Goal: Task Accomplishment & Management: Manage account settings

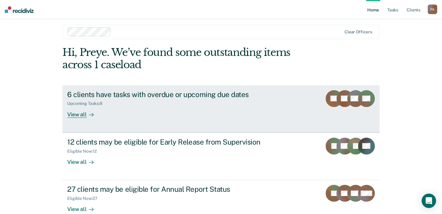
scroll to position [17, 0]
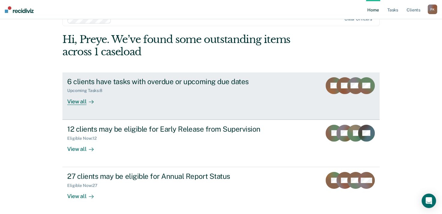
click at [81, 101] on div "View all" at bounding box center [84, 99] width 34 height 12
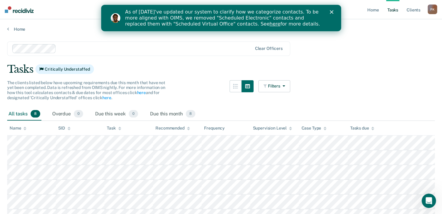
click at [331, 12] on polygon "Close" at bounding box center [331, 12] width 4 height 4
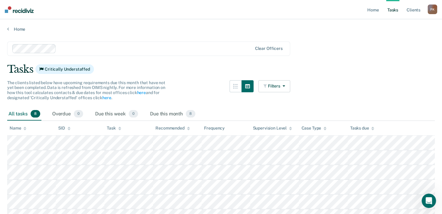
click at [394, 10] on link "Tasks" at bounding box center [392, 9] width 13 height 19
click at [9, 28] on link "Home" at bounding box center [220, 28] width 427 height 5
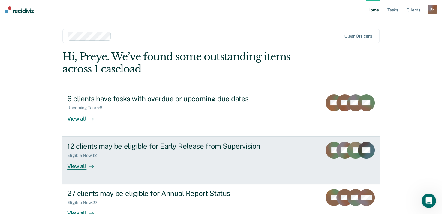
click at [312, 154] on link "12 clients may be eligible for Early Release from Supervision Eligible Now : 12…" at bounding box center [220, 159] width 317 height 47
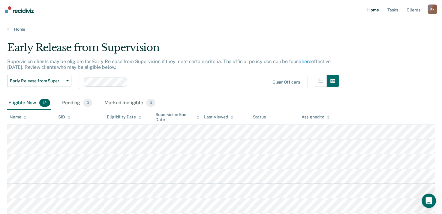
click at [377, 10] on link "Home" at bounding box center [373, 9] width 14 height 19
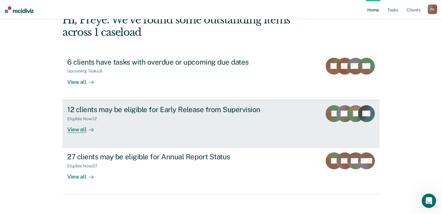
scroll to position [41, 0]
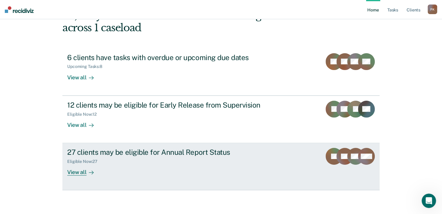
click at [344, 160] on icon at bounding box center [350, 159] width 27 height 25
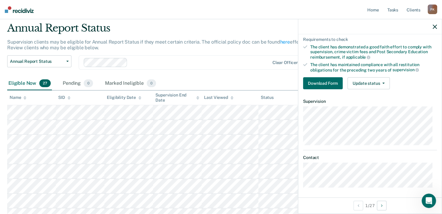
scroll to position [30, 0]
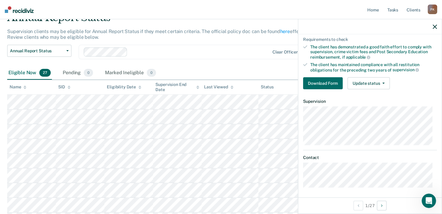
click at [436, 26] on icon "button" at bounding box center [434, 27] width 4 height 4
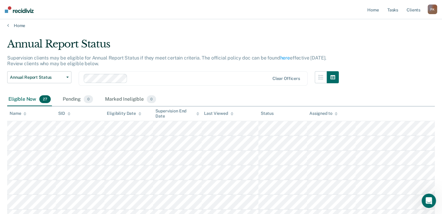
scroll to position [0, 0]
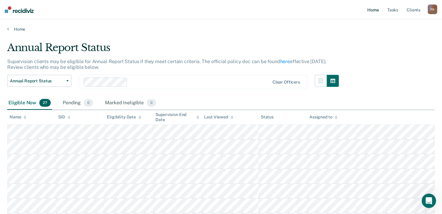
click at [374, 11] on link "Home" at bounding box center [373, 9] width 14 height 19
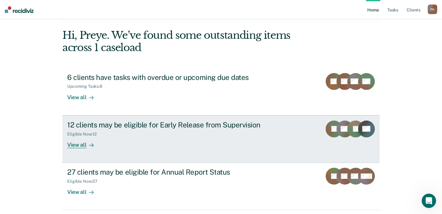
scroll to position [41, 0]
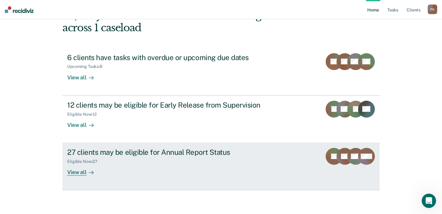
click at [79, 173] on div "View all" at bounding box center [84, 170] width 34 height 12
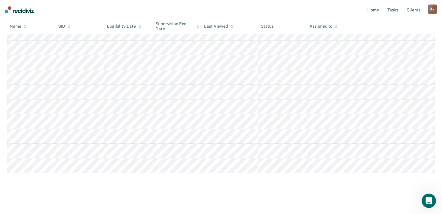
scroll to position [350, 0]
click at [434, 10] on div "P K" at bounding box center [432, 9] width 10 height 10
click at [395, 31] on link "How it works" at bounding box center [408, 31] width 48 height 5
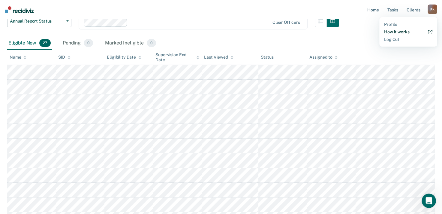
scroll to position [50, 0]
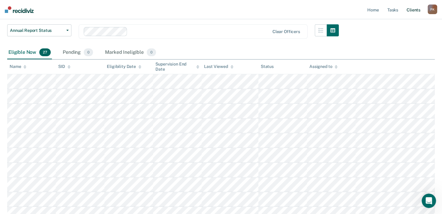
click at [416, 11] on link "Client s" at bounding box center [413, 9] width 16 height 19
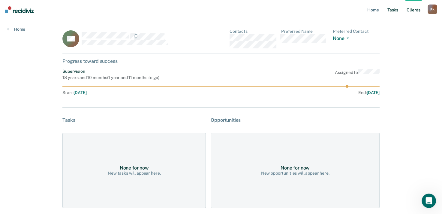
click at [391, 10] on link "Tasks" at bounding box center [392, 9] width 13 height 19
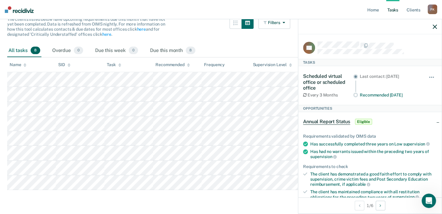
click at [434, 28] on icon "button" at bounding box center [434, 27] width 4 height 4
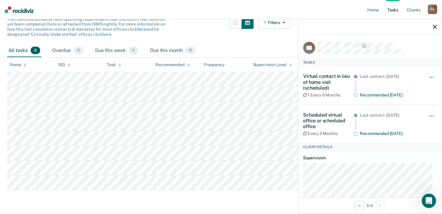
click at [22, 10] on img at bounding box center [19, 9] width 29 height 7
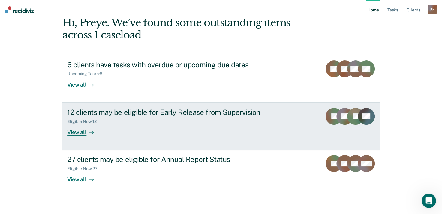
scroll to position [41, 0]
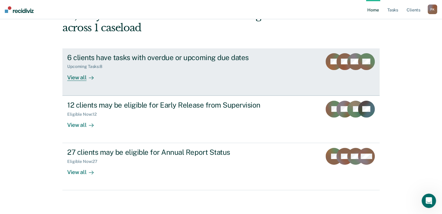
click at [78, 74] on div "View all" at bounding box center [84, 75] width 34 height 12
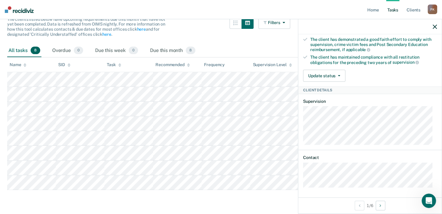
scroll to position [44, 0]
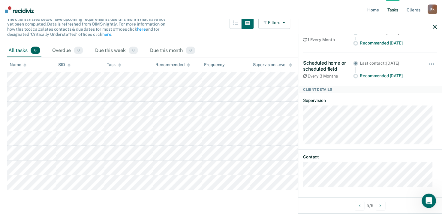
click at [433, 26] on icon "button" at bounding box center [434, 27] width 4 height 4
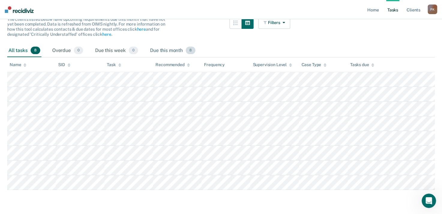
click at [186, 44] on div "Due this month 8" at bounding box center [173, 50] width 48 height 13
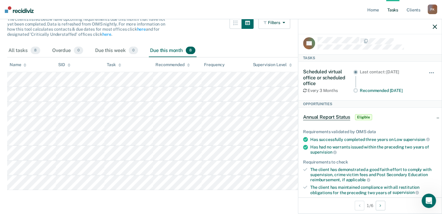
scroll to position [0, 0]
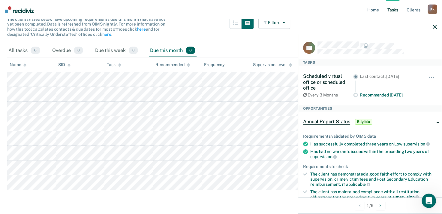
click at [433, 10] on div "P K" at bounding box center [432, 9] width 10 height 10
click at [405, 38] on link "Log Out" at bounding box center [408, 39] width 48 height 5
